Goal: Task Accomplishment & Management: Manage account settings

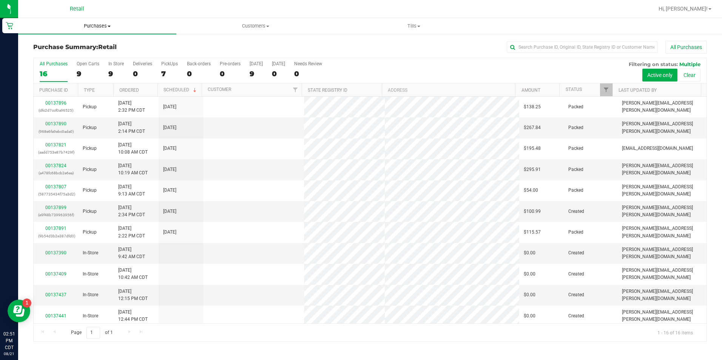
click at [174, 19] on uib-tab-heading "Purchases Summary of purchases Fulfillment All purchases" at bounding box center [97, 26] width 158 height 16
click at [57, 206] on link "00137899" at bounding box center [55, 207] width 21 height 5
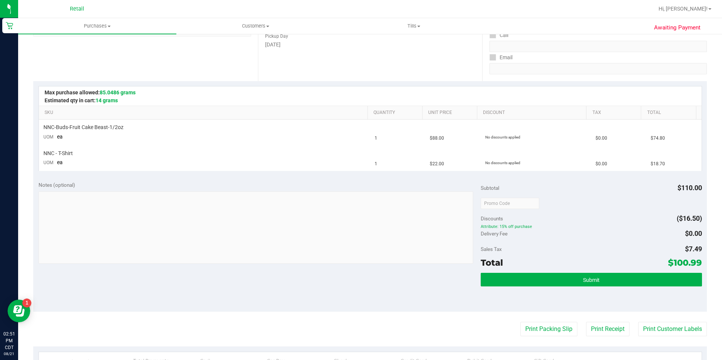
scroll to position [129, 0]
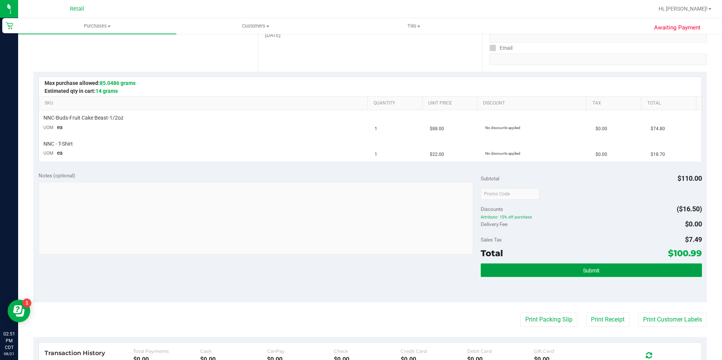
click at [600, 277] on button "Submit" at bounding box center [591, 271] width 221 height 14
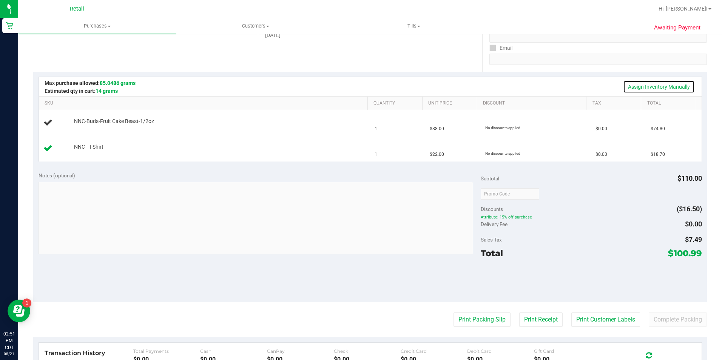
click at [669, 88] on link "Assign Inventory Manually" at bounding box center [659, 86] width 72 height 13
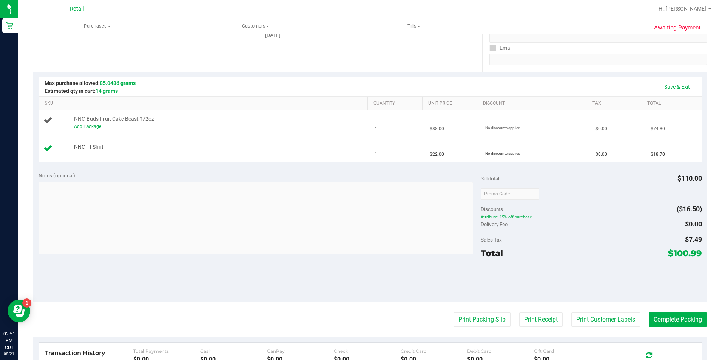
click at [94, 127] on link "Add Package" at bounding box center [87, 126] width 27 height 5
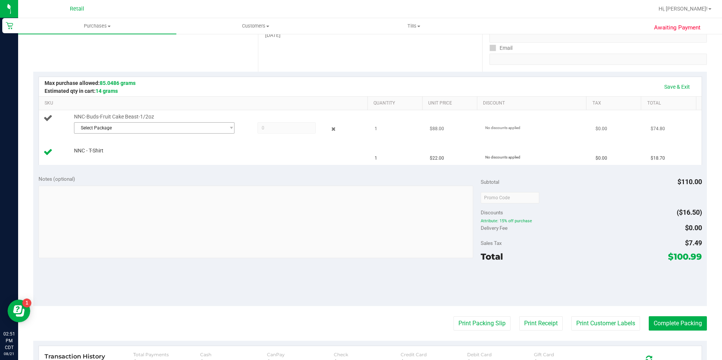
click at [159, 131] on span "Select Package" at bounding box center [149, 128] width 151 height 11
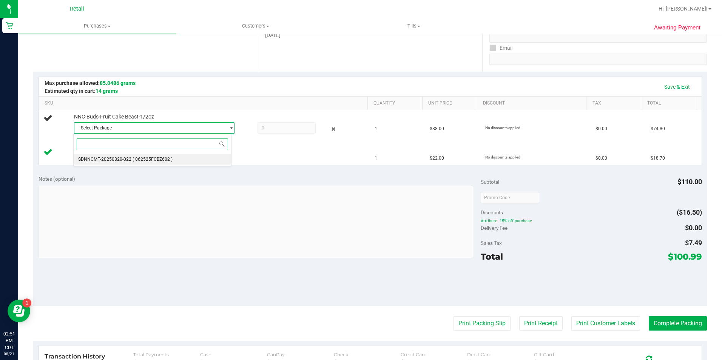
click at [184, 161] on li "SDNNCMF-20250820-022 ( 062525FCBZ602 )" at bounding box center [152, 159] width 157 height 11
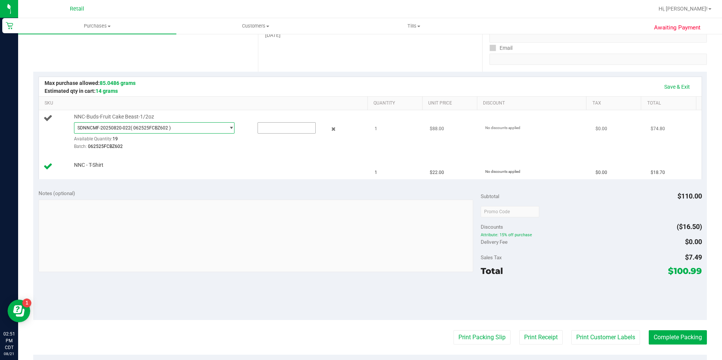
click at [294, 128] on input "text" at bounding box center [286, 128] width 57 height 11
type input "1"
type input "1.0000"
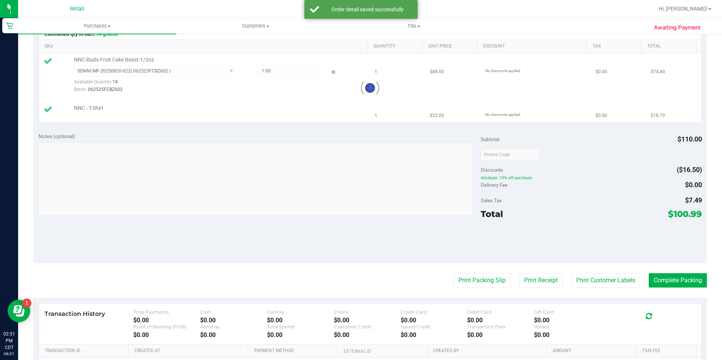
scroll to position [195, 0]
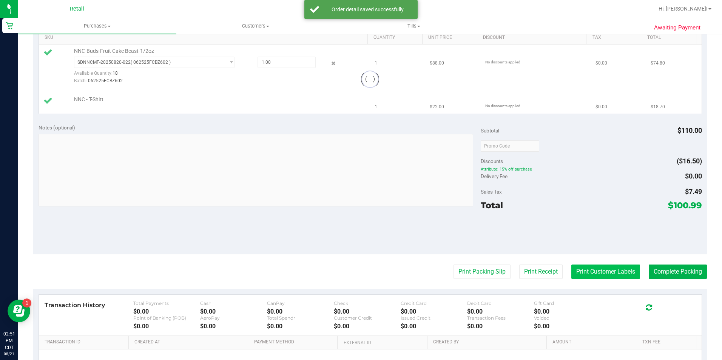
click at [607, 271] on button "Print Customer Labels" at bounding box center [606, 272] width 69 height 14
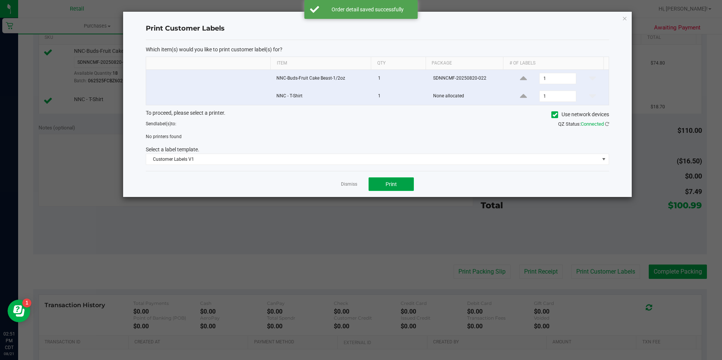
click at [395, 182] on span "Print" at bounding box center [391, 184] width 11 height 6
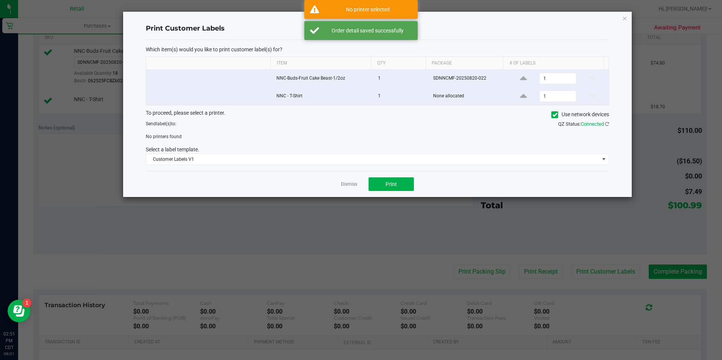
click at [554, 115] on icon at bounding box center [555, 115] width 5 height 0
click at [0, 0] on input "Use network devices" at bounding box center [0, 0] width 0 height 0
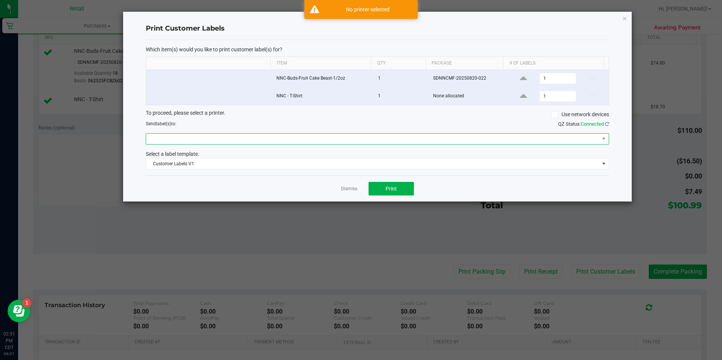
click at [393, 138] on span at bounding box center [372, 139] width 453 height 11
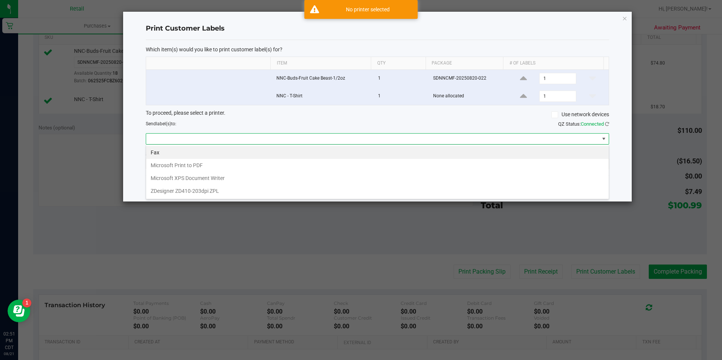
scroll to position [11, 464]
click at [238, 193] on ZPL "ZDesigner ZD410-203dpi ZPL" at bounding box center [377, 191] width 463 height 13
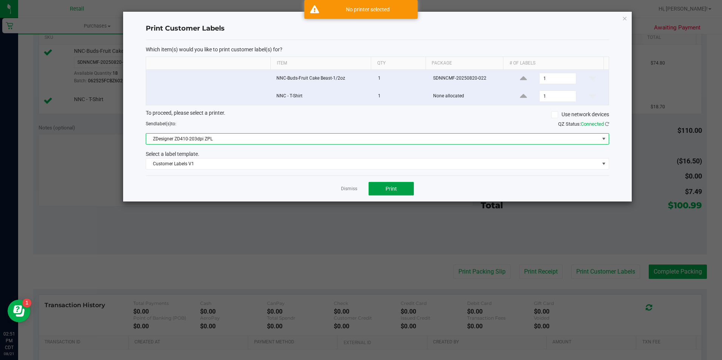
click at [397, 189] on button "Print" at bounding box center [391, 189] width 45 height 14
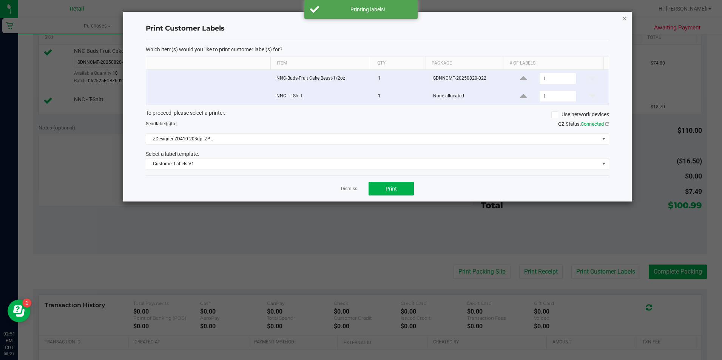
click at [625, 20] on icon "button" at bounding box center [624, 18] width 5 height 9
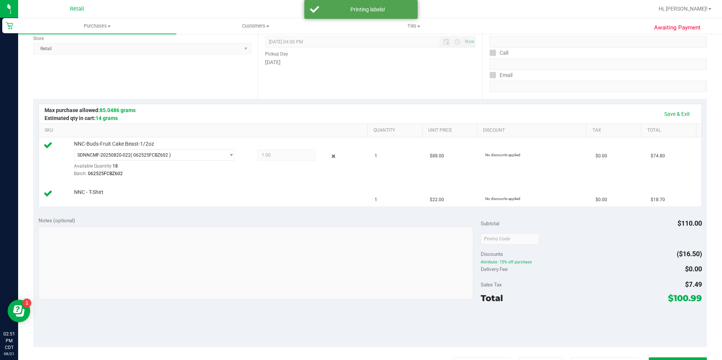
scroll to position [100, 0]
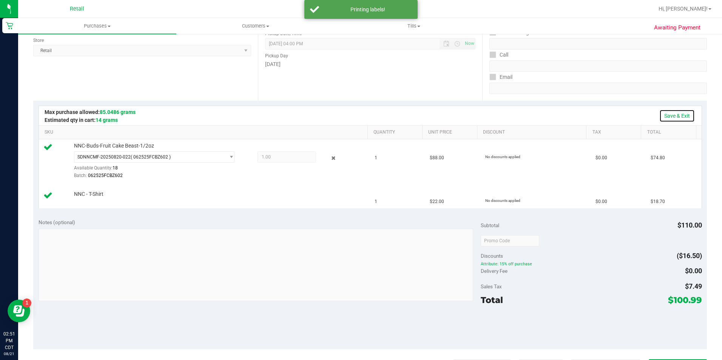
click at [675, 111] on link "Save & Exit" at bounding box center [678, 116] width 36 height 13
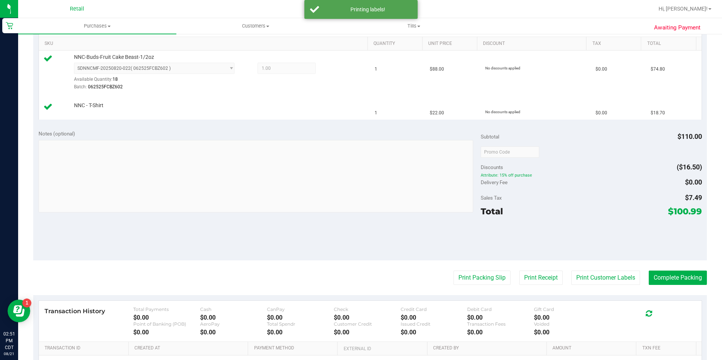
scroll to position [215, 0]
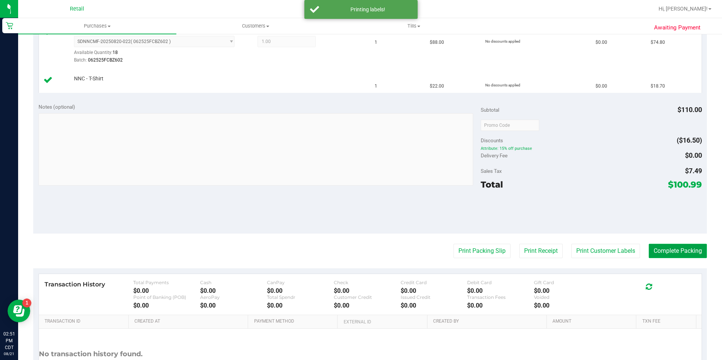
click at [662, 245] on button "Complete Packing" at bounding box center [678, 251] width 58 height 14
